Goal: Task Accomplishment & Management: Complete application form

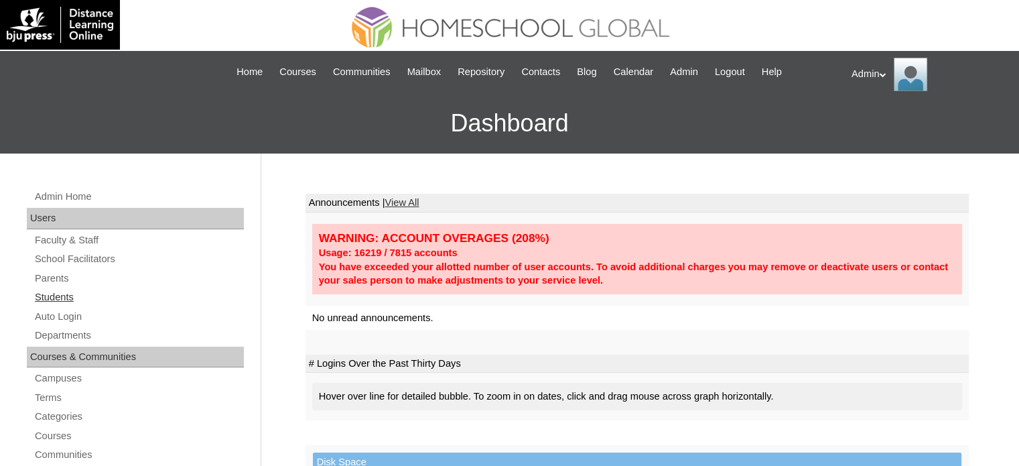
click at [63, 299] on link "Students" at bounding box center [139, 297] width 210 height 17
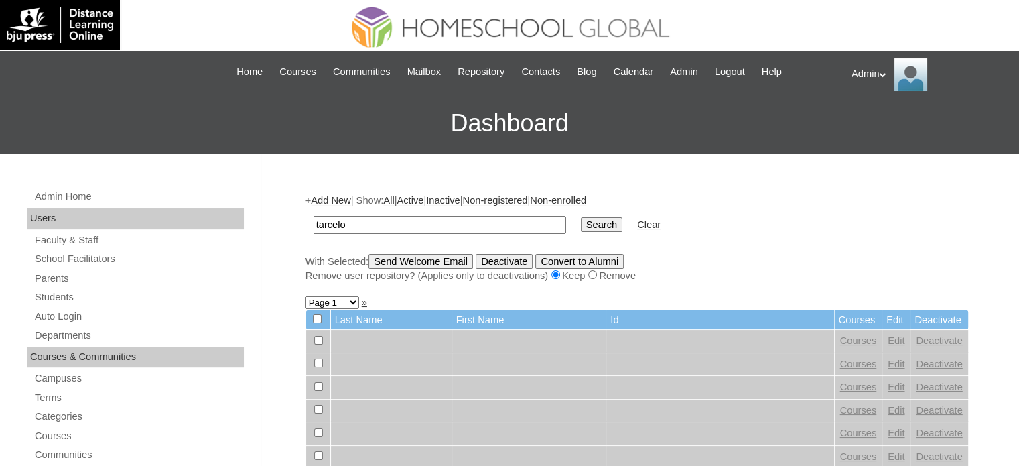
type input "Tarcelo"
click at [581, 222] on input "Search" at bounding box center [602, 224] width 42 height 15
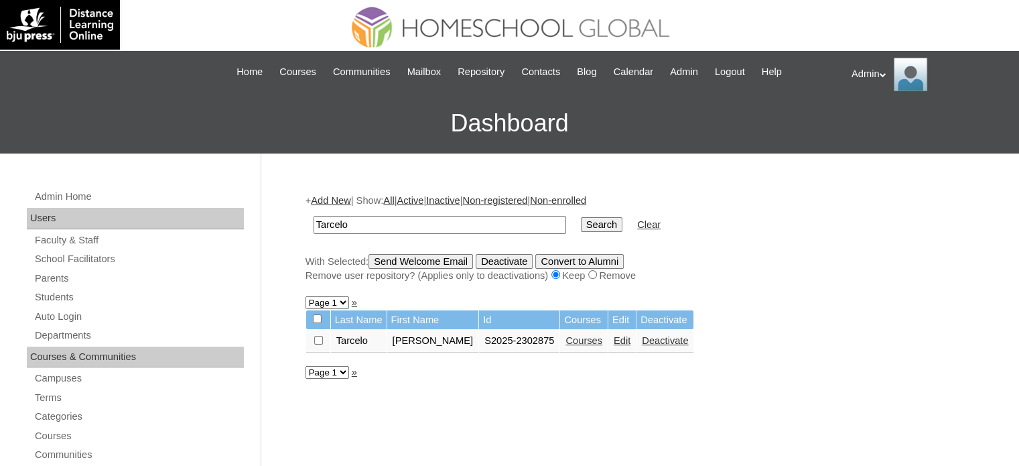
click at [576, 337] on link "Courses" at bounding box center [584, 340] width 37 height 11
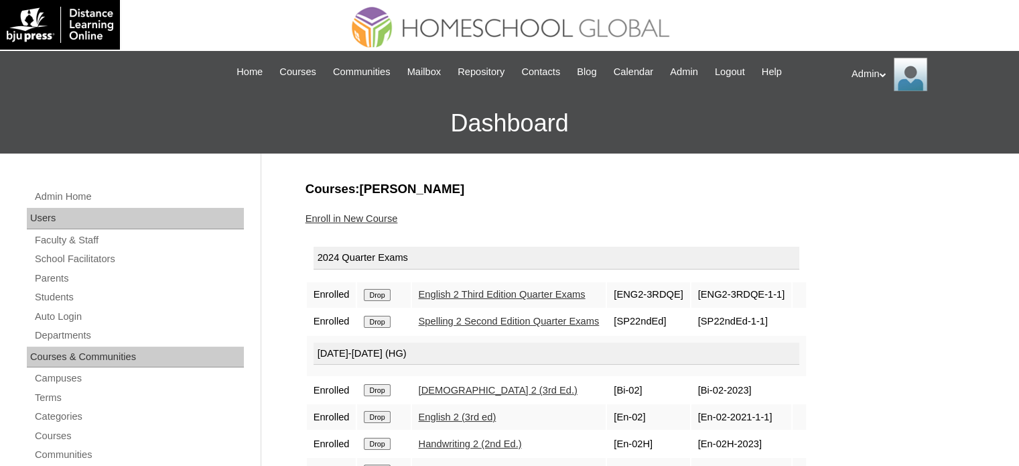
scroll to position [136, 0]
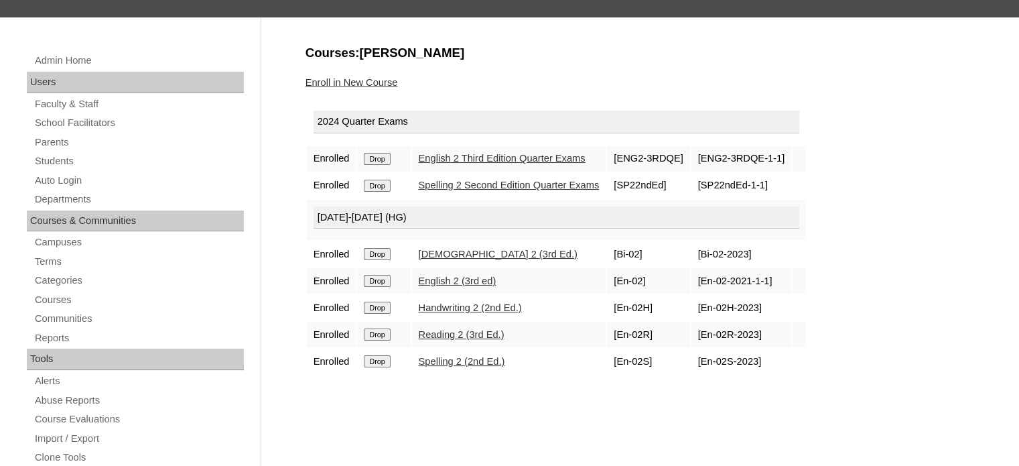
click at [356, 80] on link "Enroll in New Course" at bounding box center [352, 82] width 92 height 11
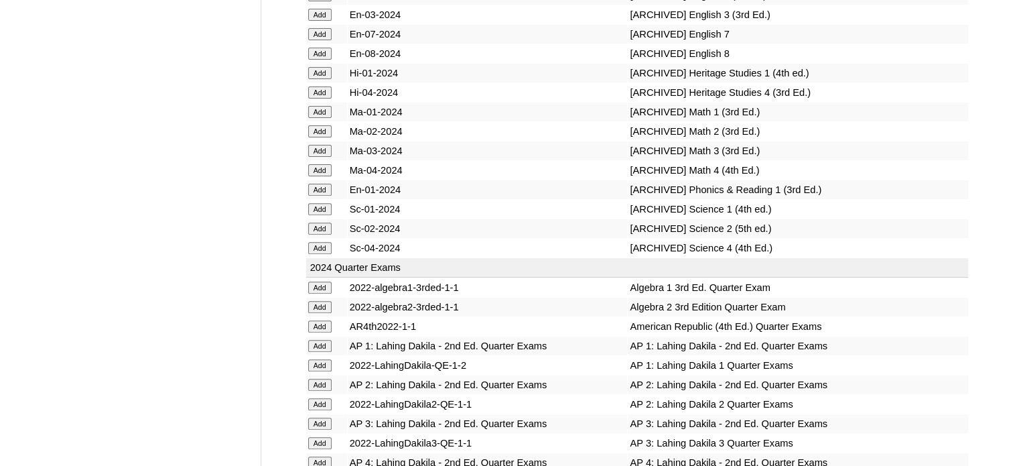
scroll to position [7052, 0]
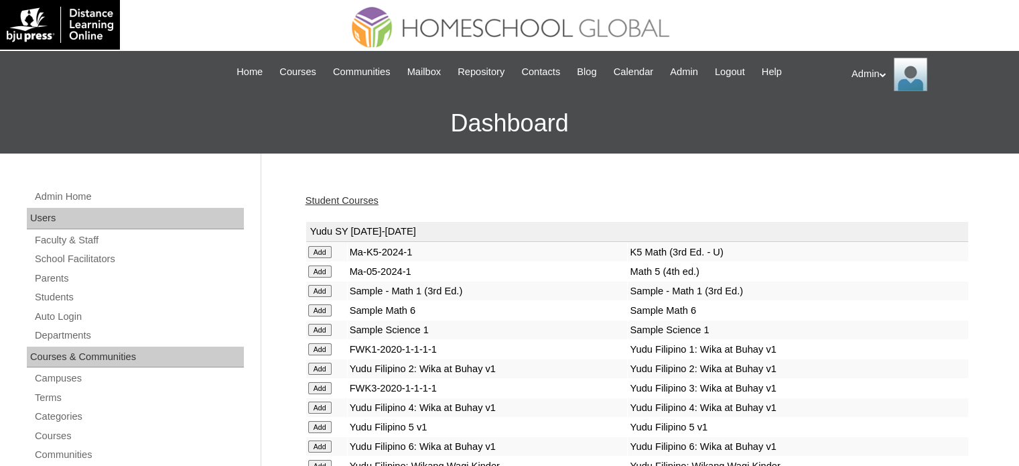
click at [351, 196] on link "Student Courses" at bounding box center [342, 200] width 73 height 11
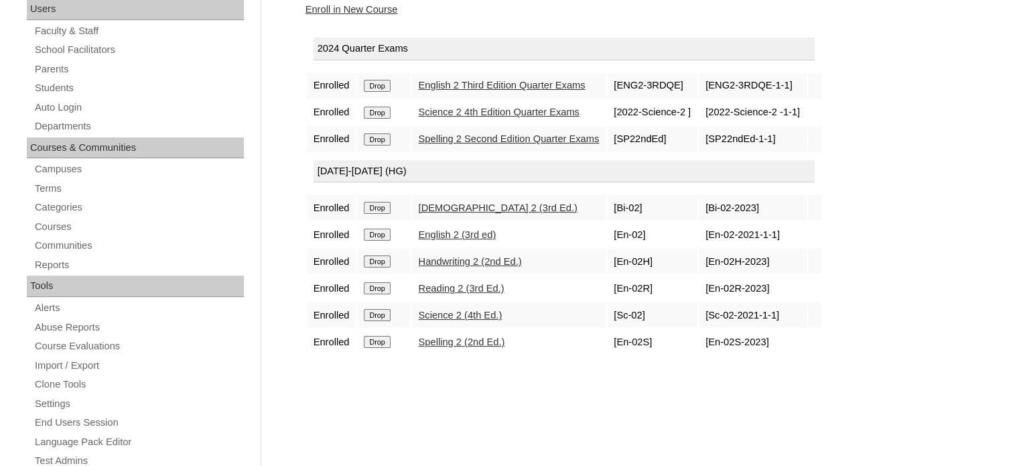
scroll to position [209, 0]
click at [369, 10] on link "Enroll in New Course" at bounding box center [352, 9] width 92 height 11
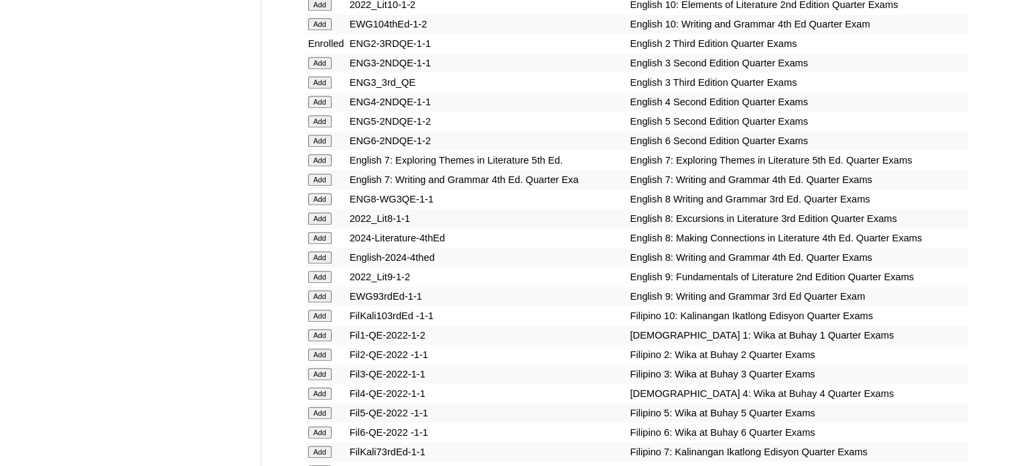
scroll to position [6320, 0]
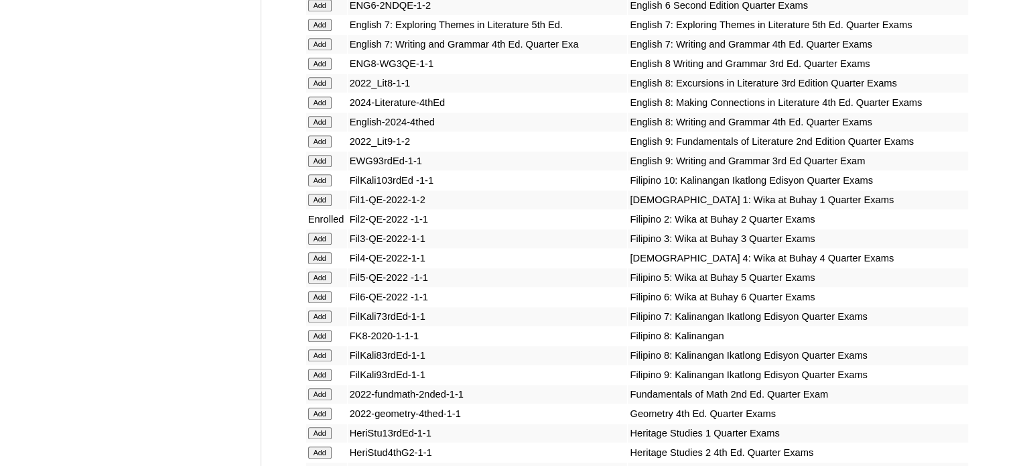
scroll to position [9099, 0]
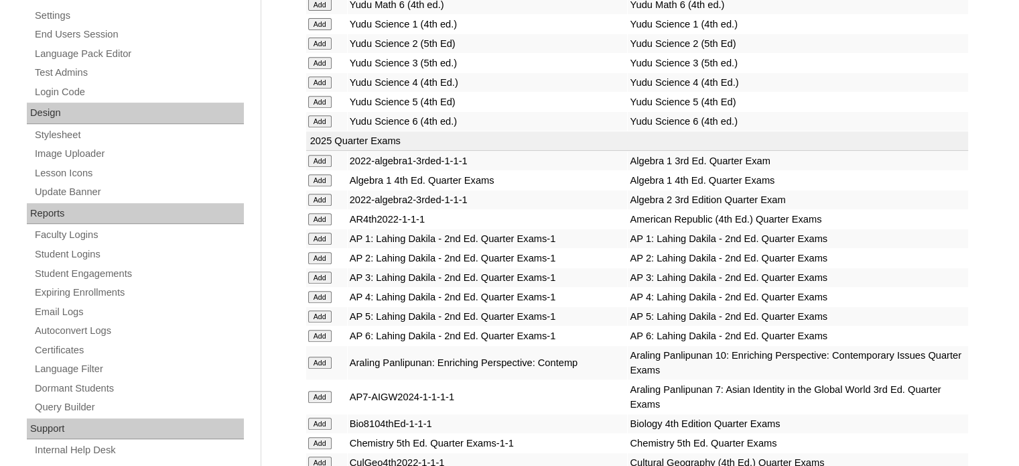
scroll to position [5696, 0]
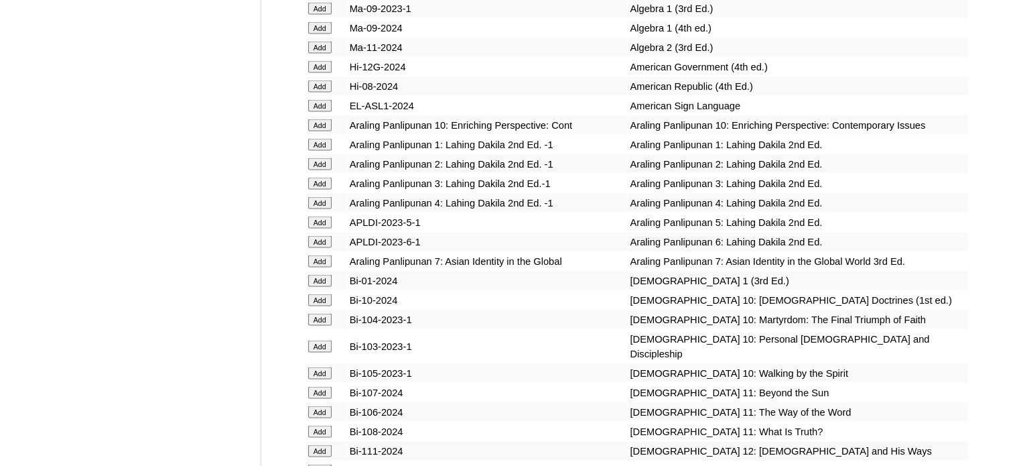
scroll to position [7594, 0]
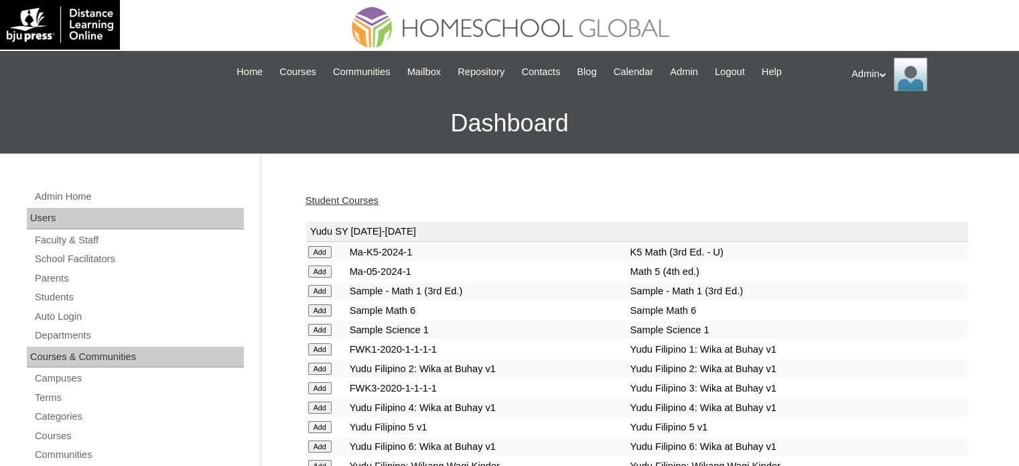
click at [348, 203] on link "Student Courses" at bounding box center [342, 200] width 73 height 11
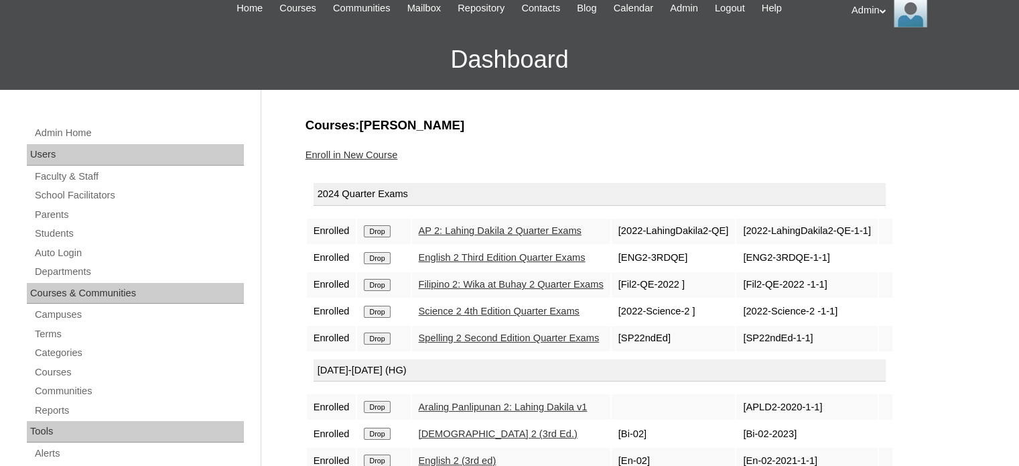
scroll to position [59, 0]
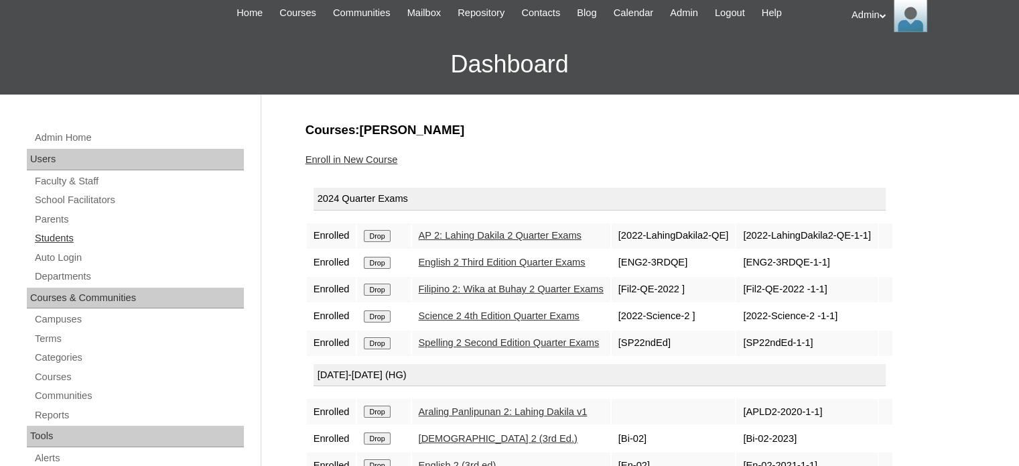
click at [61, 236] on link "Students" at bounding box center [139, 238] width 210 height 17
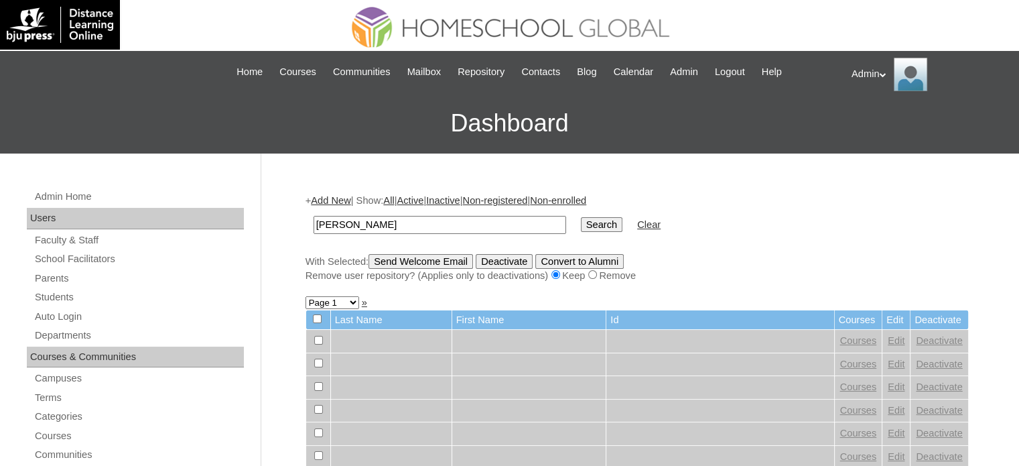
type input "[PERSON_NAME]"
click at [581, 217] on input "Search" at bounding box center [602, 224] width 42 height 15
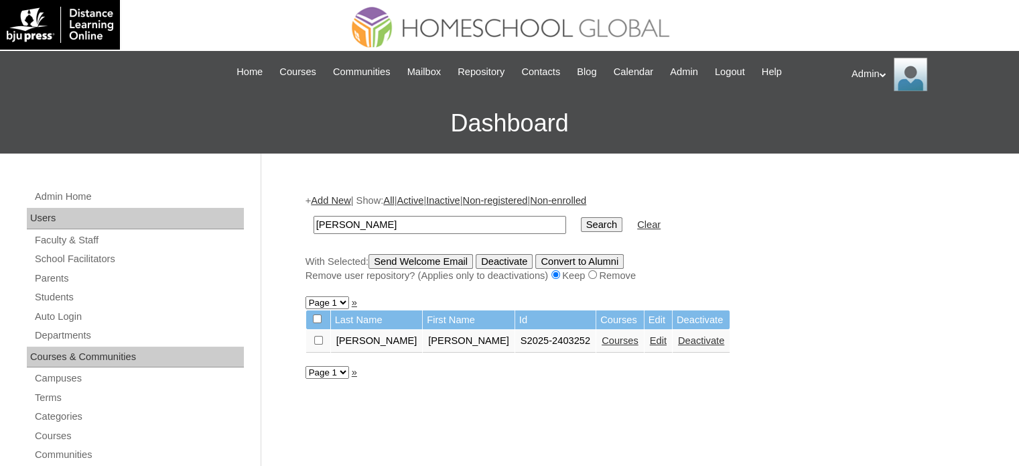
click at [602, 342] on link "Courses" at bounding box center [620, 340] width 37 height 11
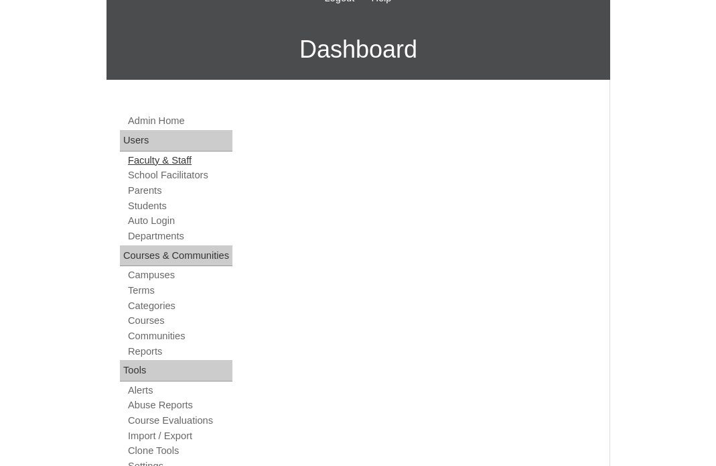
scroll to position [348, 0]
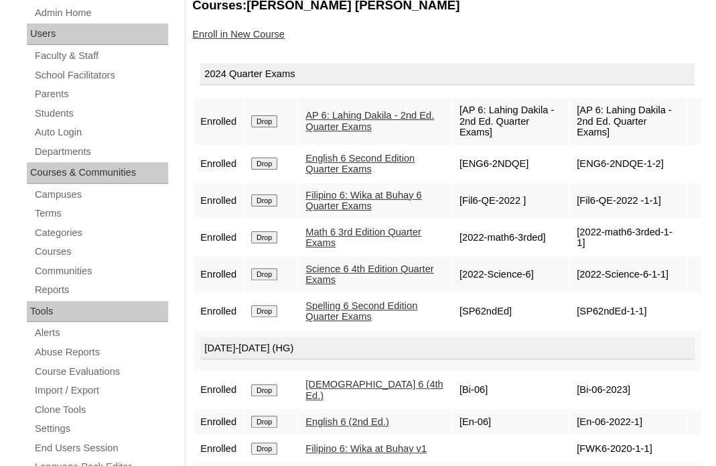
scroll to position [211, 0]
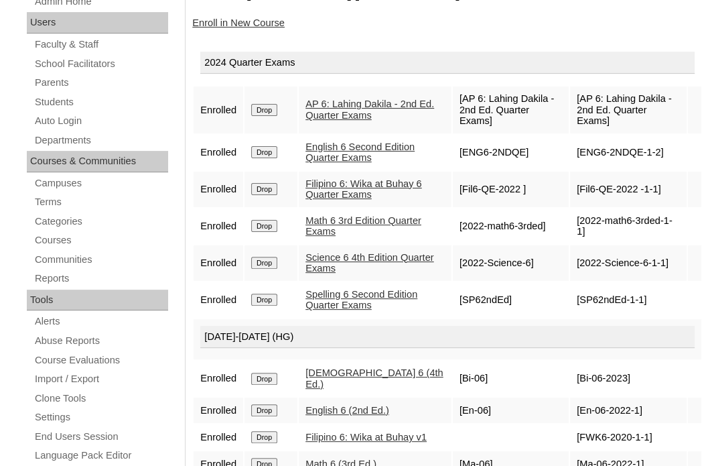
click at [269, 107] on input "Drop" at bounding box center [264, 110] width 26 height 12
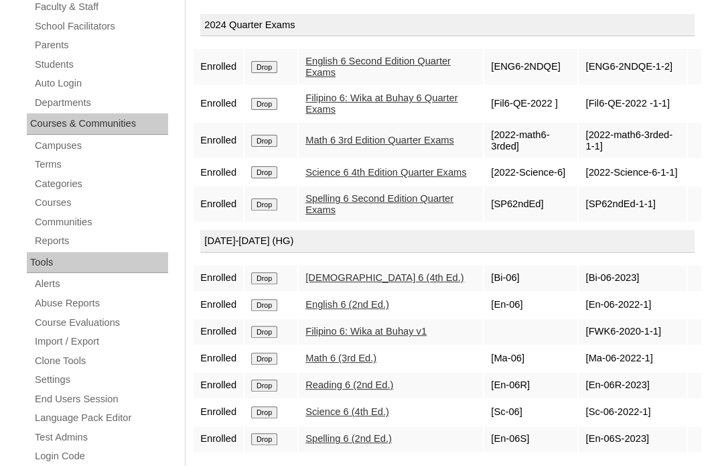
scroll to position [281, 0]
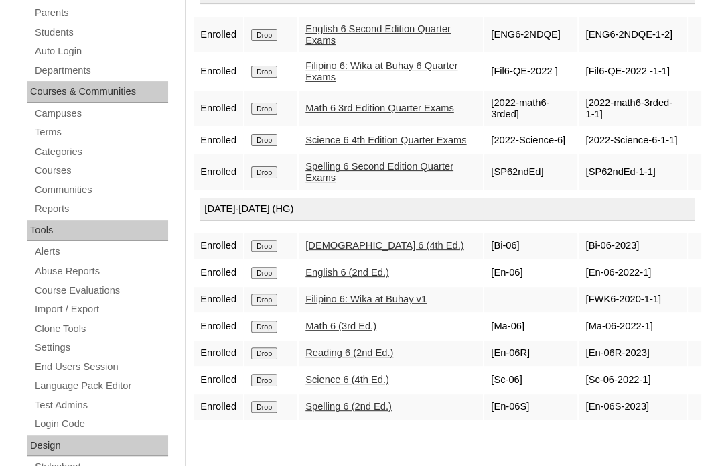
click at [267, 41] on input "Drop" at bounding box center [264, 35] width 26 height 12
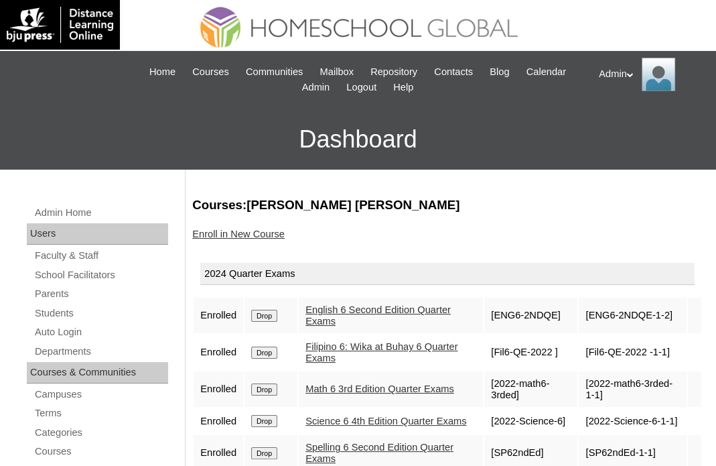
scroll to position [77, 0]
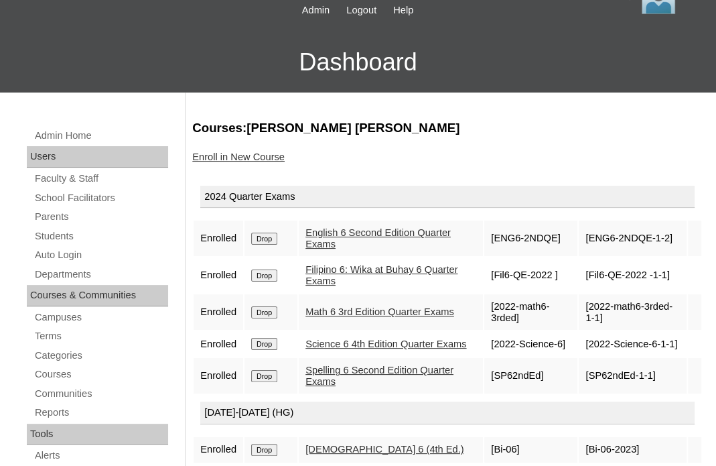
click at [269, 245] on input "Drop" at bounding box center [264, 239] width 26 height 12
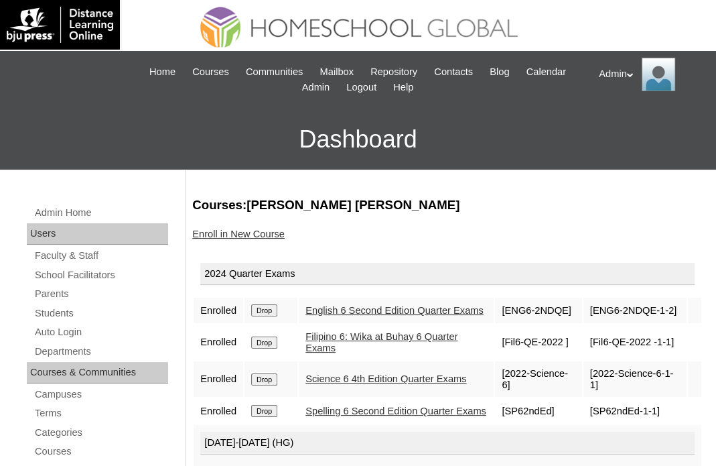
click at [251, 229] on link "Enroll in New Course" at bounding box center [238, 234] width 92 height 11
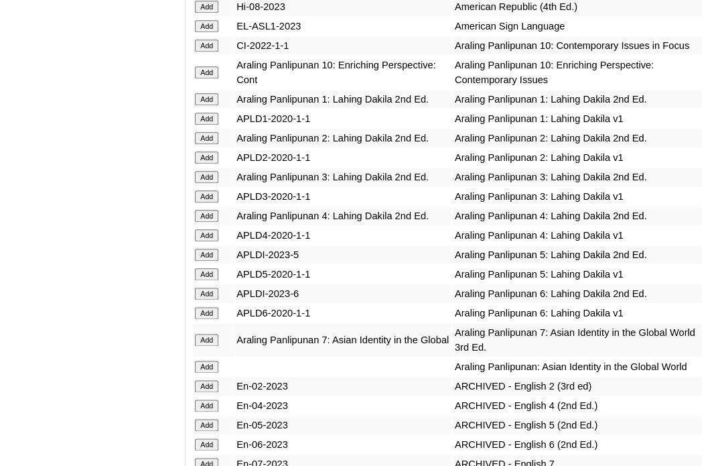
scroll to position [4994, 0]
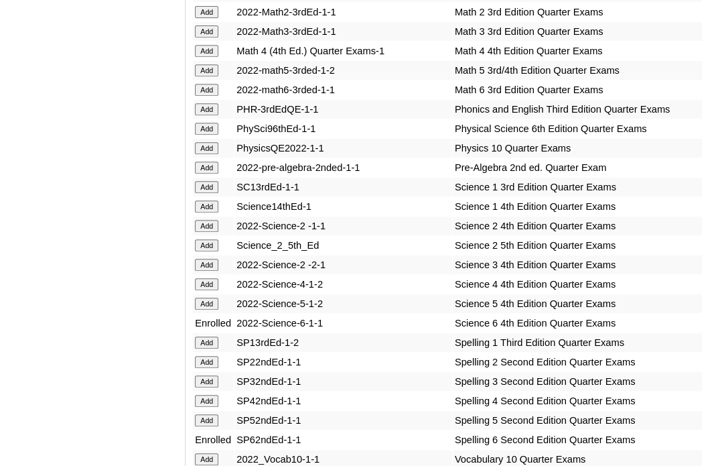
scroll to position [4907, 0]
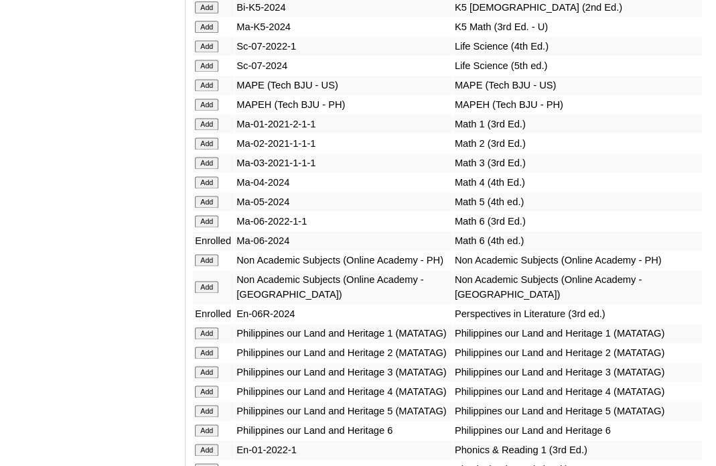
scroll to position [2109, 0]
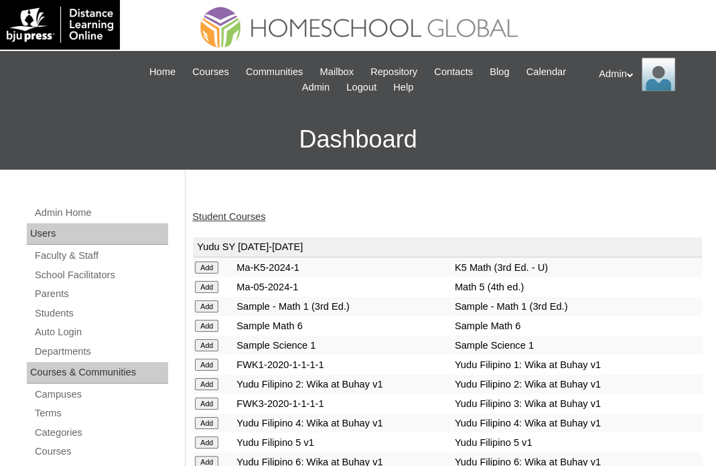
click at [251, 215] on link "Student Courses" at bounding box center [228, 216] width 73 height 11
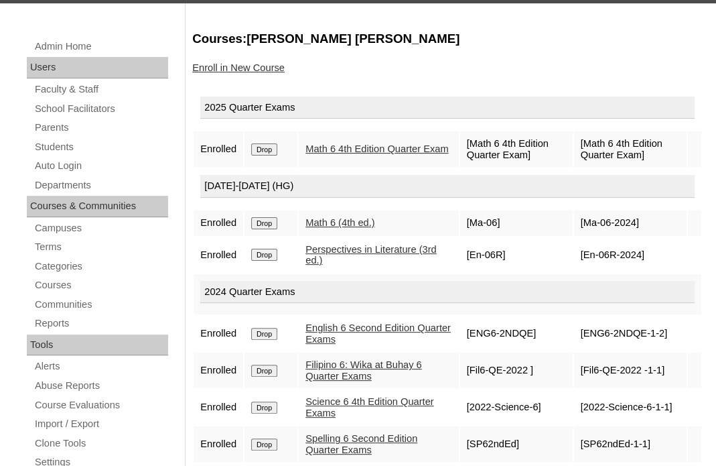
scroll to position [164, 0]
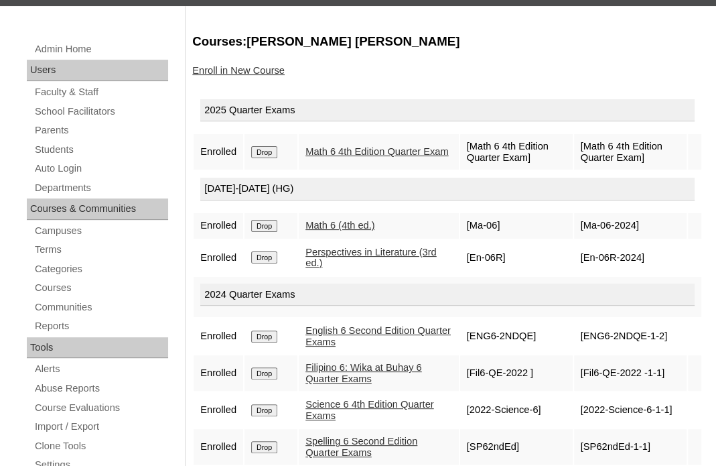
click at [253, 70] on link "Enroll in New Course" at bounding box center [238, 70] width 92 height 11
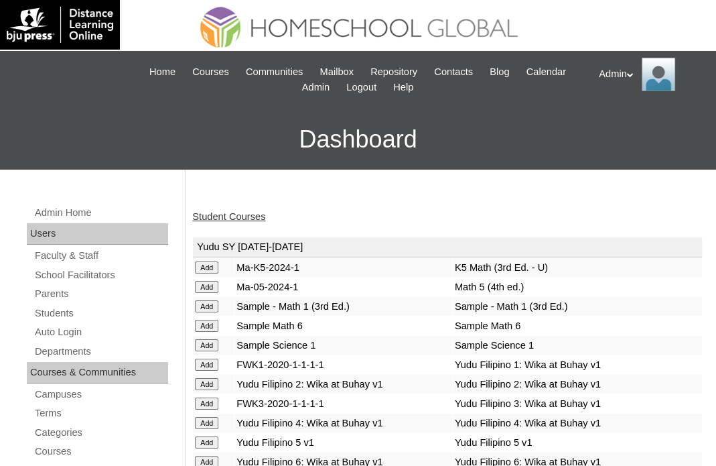
click at [230, 214] on link "Student Courses" at bounding box center [228, 216] width 73 height 11
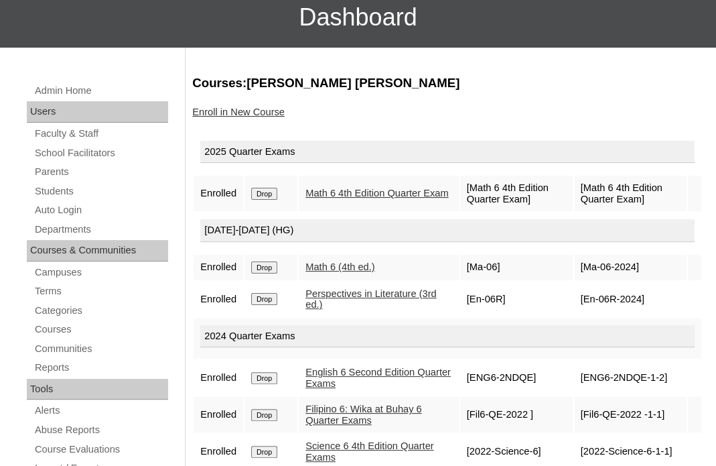
scroll to position [123, 0]
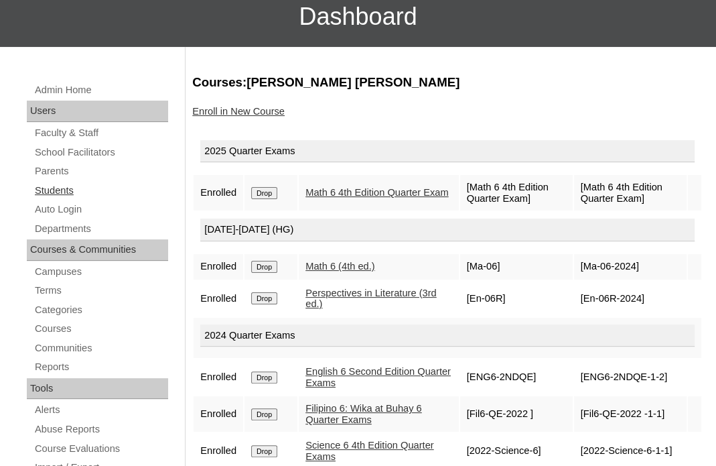
click at [66, 187] on link "Students" at bounding box center [101, 190] width 135 height 17
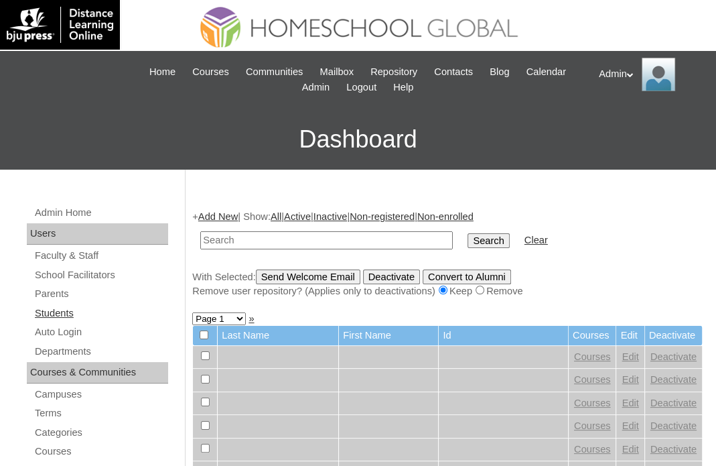
click at [63, 305] on link "Students" at bounding box center [101, 313] width 135 height 17
type input "[PERSON_NAME]"
click at [468, 233] on input "Search" at bounding box center [489, 240] width 42 height 15
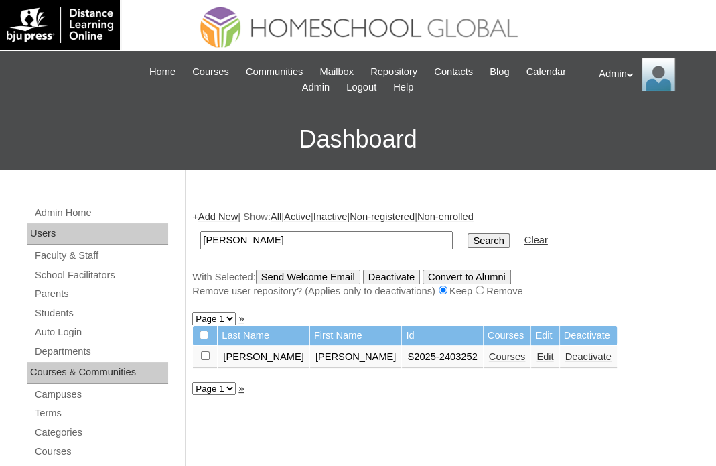
click at [489, 356] on link "Courses" at bounding box center [507, 356] width 37 height 11
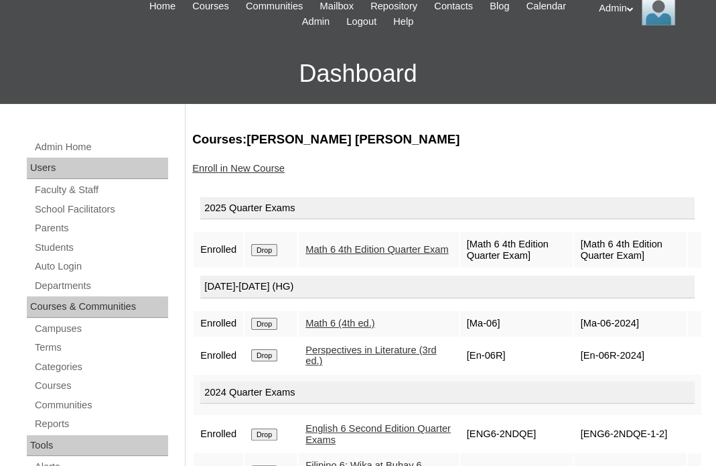
scroll to position [48, 0]
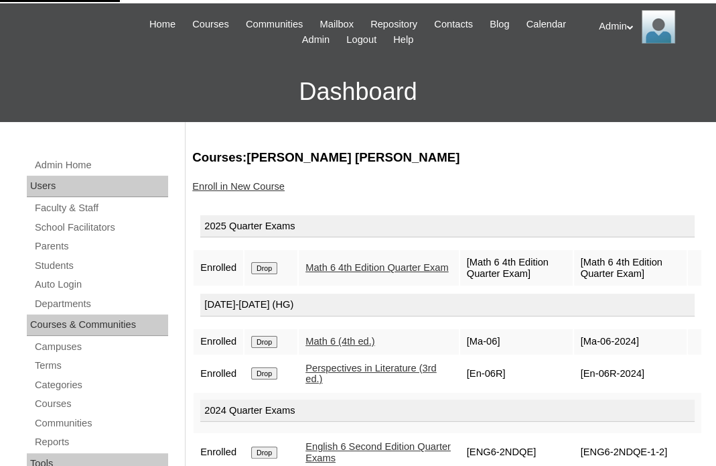
click at [259, 186] on link "Enroll in New Course" at bounding box center [238, 186] width 92 height 11
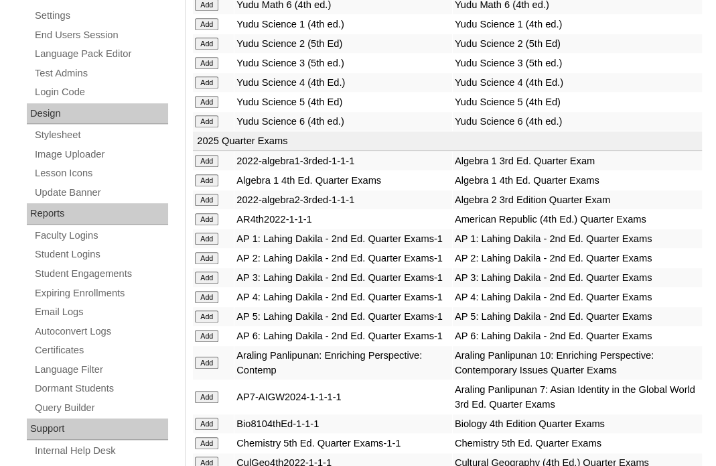
scroll to position [6397, 0]
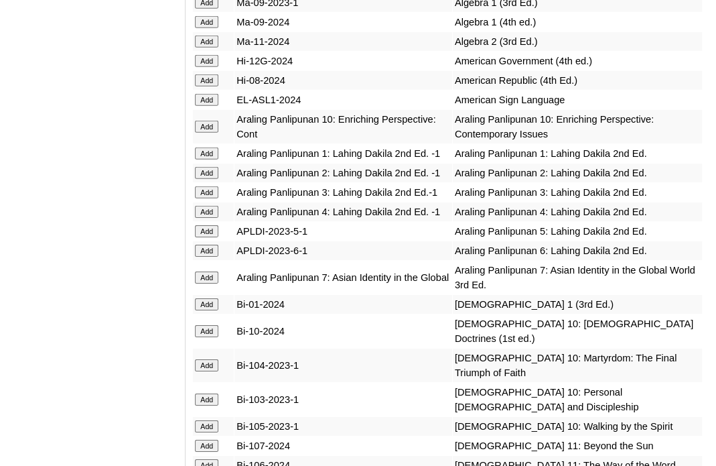
scroll to position [8501, 0]
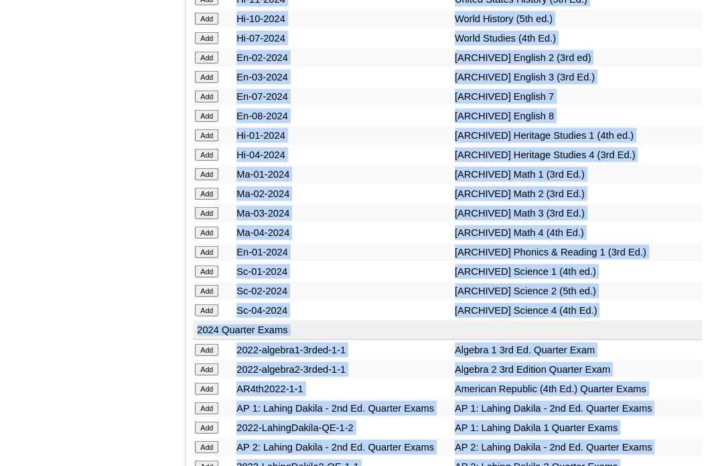
scroll to position [5419, 0]
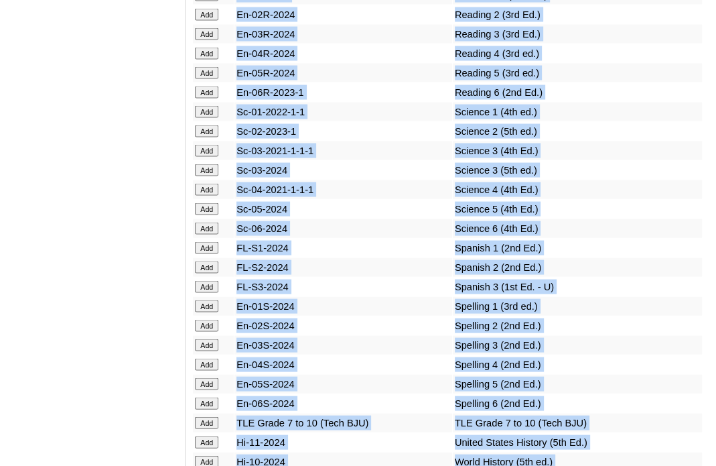
drag, startPoint x: 681, startPoint y: 62, endPoint x: 702, endPoint y: -53, distance: 117.1
